Goal: Transaction & Acquisition: Purchase product/service

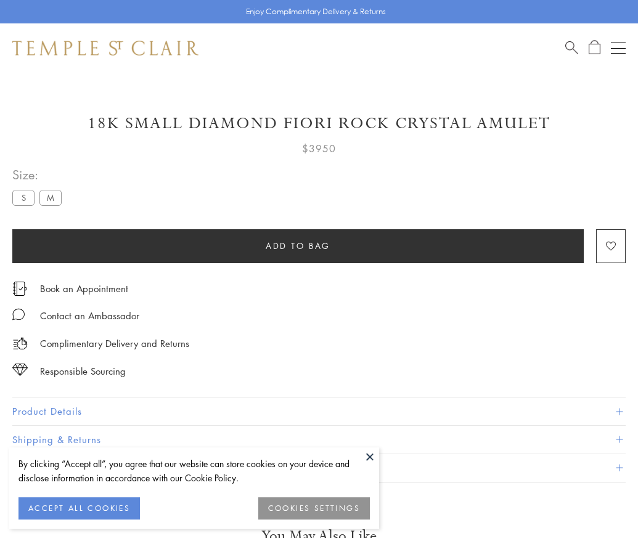
click at [298, 245] on span "Add to bag" at bounding box center [298, 246] width 65 height 14
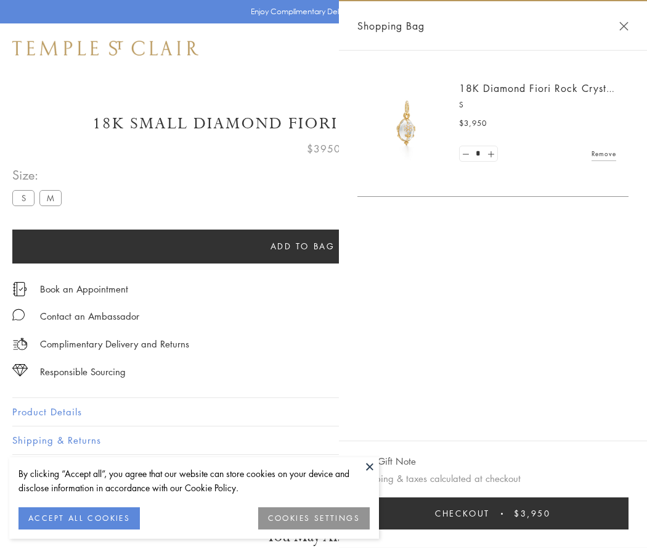
click at [493, 513] on button "Checkout $3,950" at bounding box center [493, 513] width 271 height 32
